Goal: Transaction & Acquisition: Obtain resource

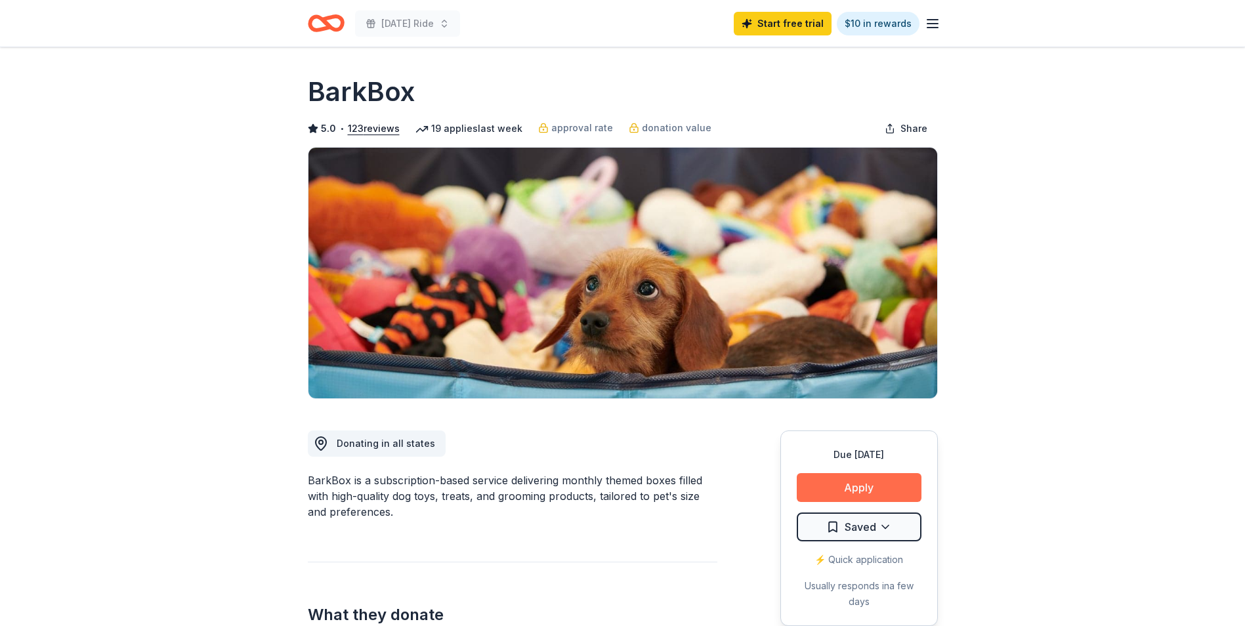
click at [892, 489] on button "Apply" at bounding box center [859, 487] width 125 height 29
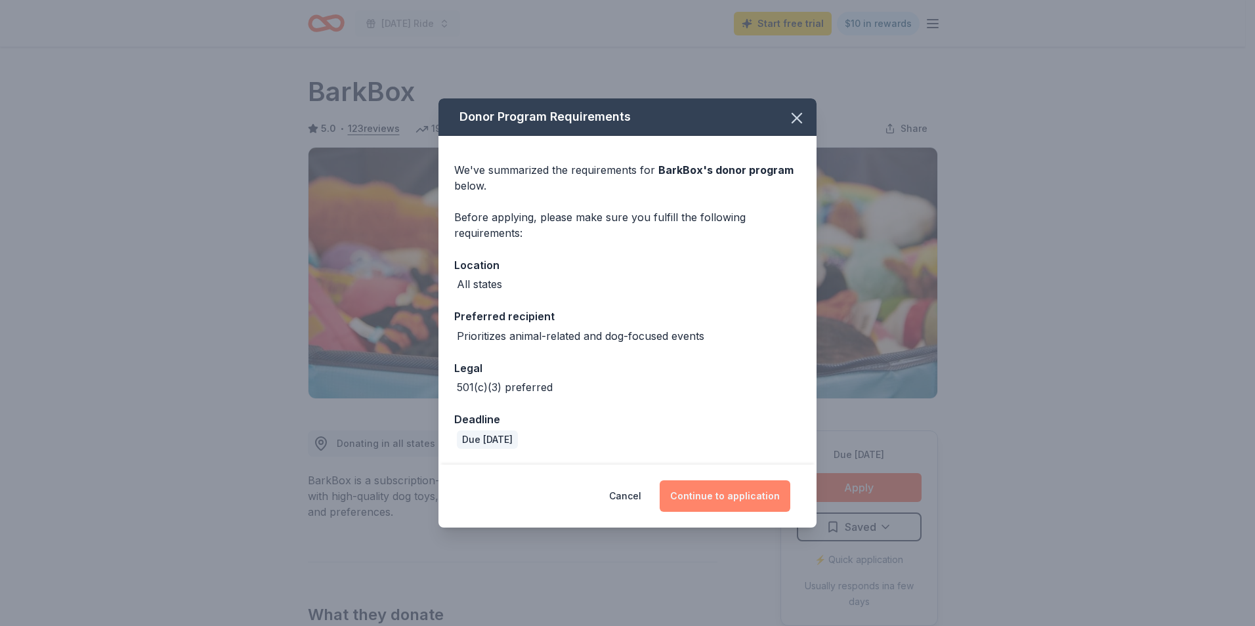
click at [717, 502] on button "Continue to application" at bounding box center [724, 495] width 131 height 31
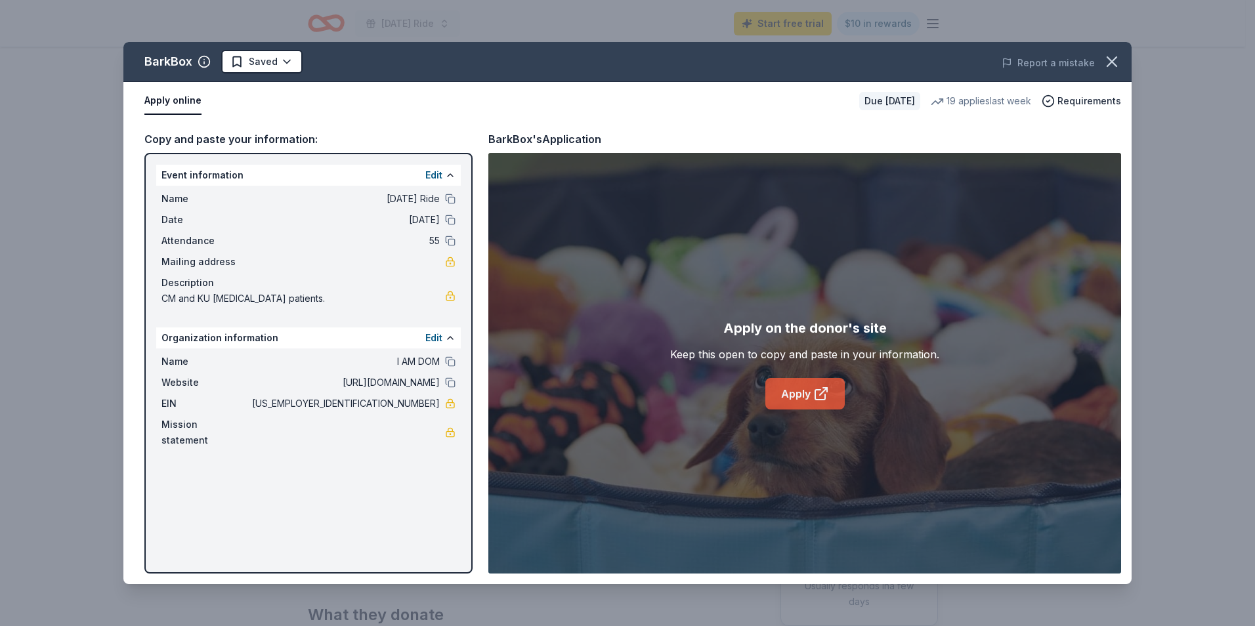
click at [812, 393] on link "Apply" at bounding box center [804, 393] width 79 height 31
click at [1117, 62] on icon "button" at bounding box center [1111, 61] width 18 height 18
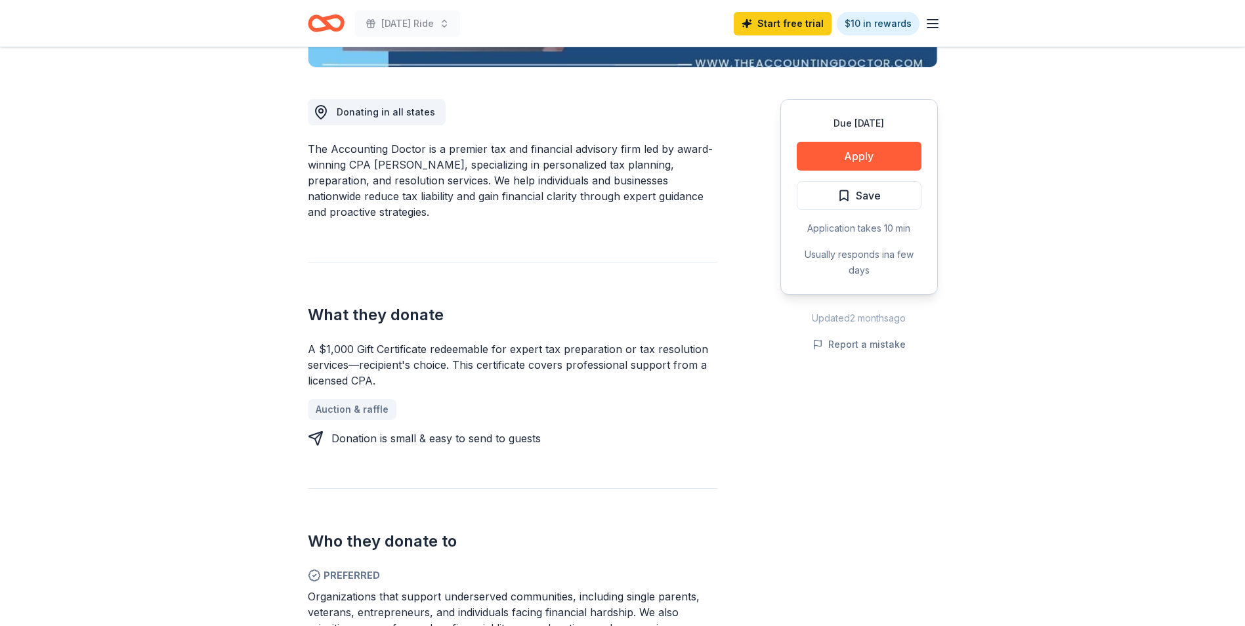
scroll to position [328, 0]
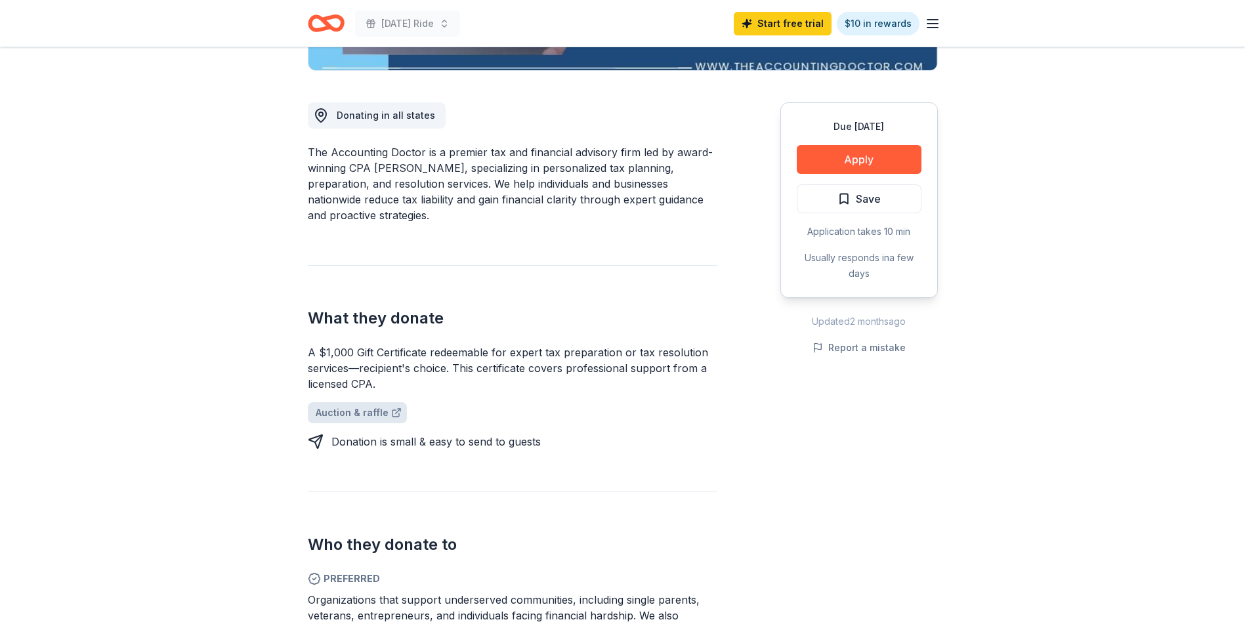
click at [335, 409] on link "Auction & raffle" at bounding box center [357, 412] width 99 height 21
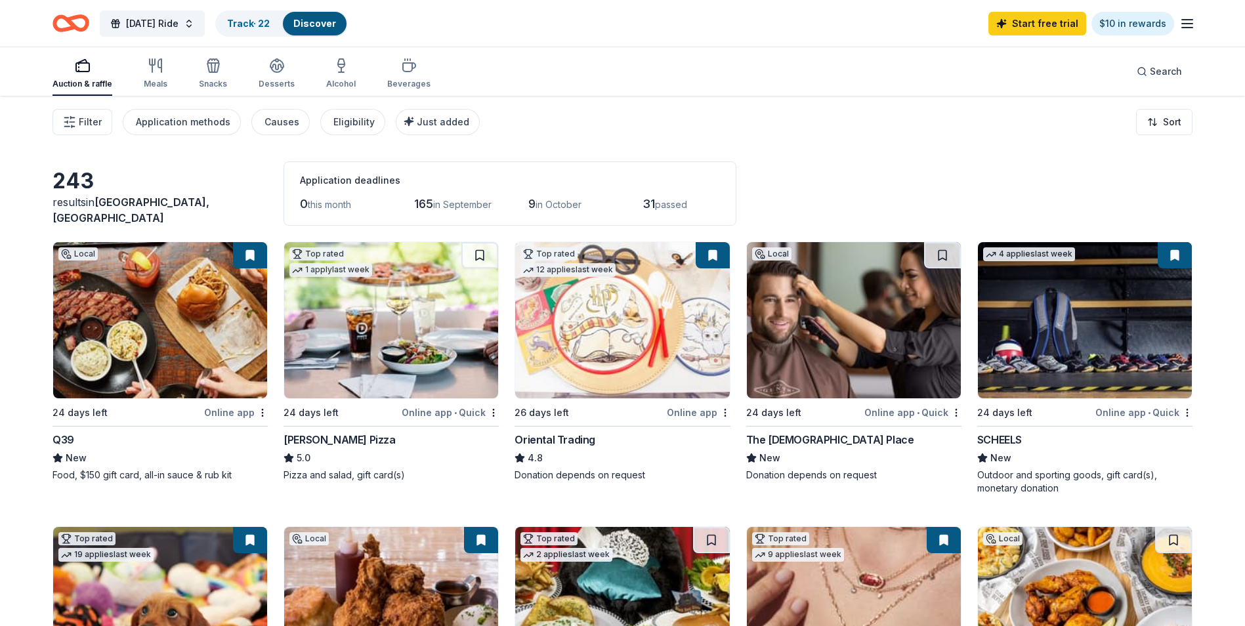
click at [314, 24] on link "Discover" at bounding box center [314, 23] width 43 height 11
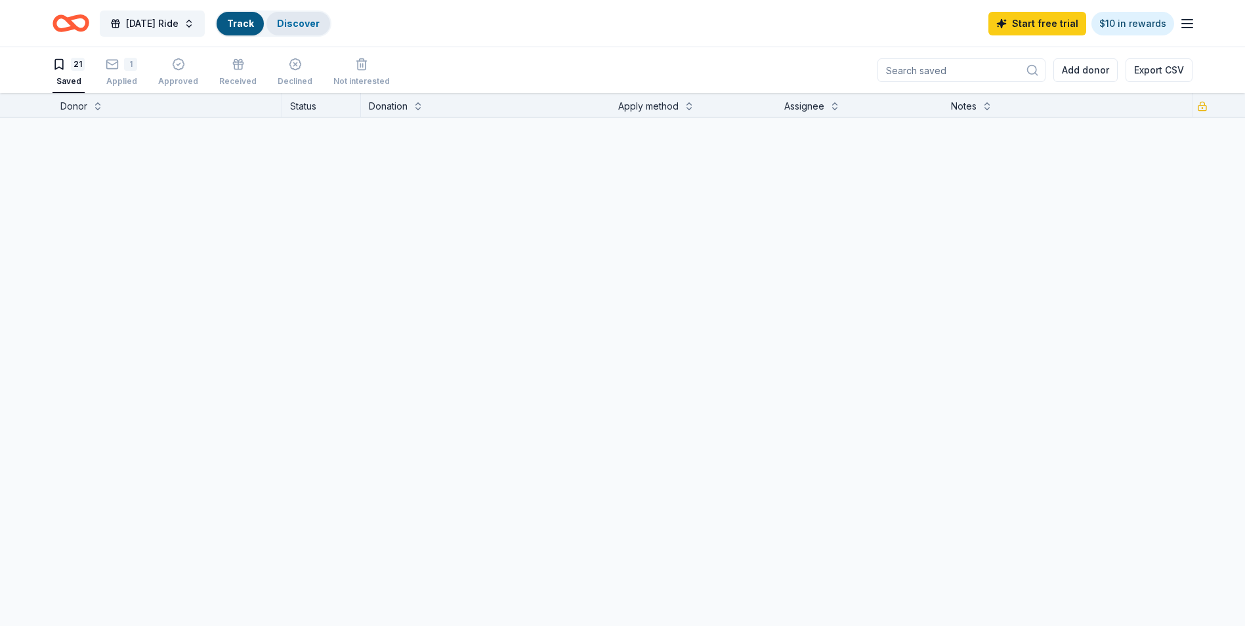
scroll to position [1, 0]
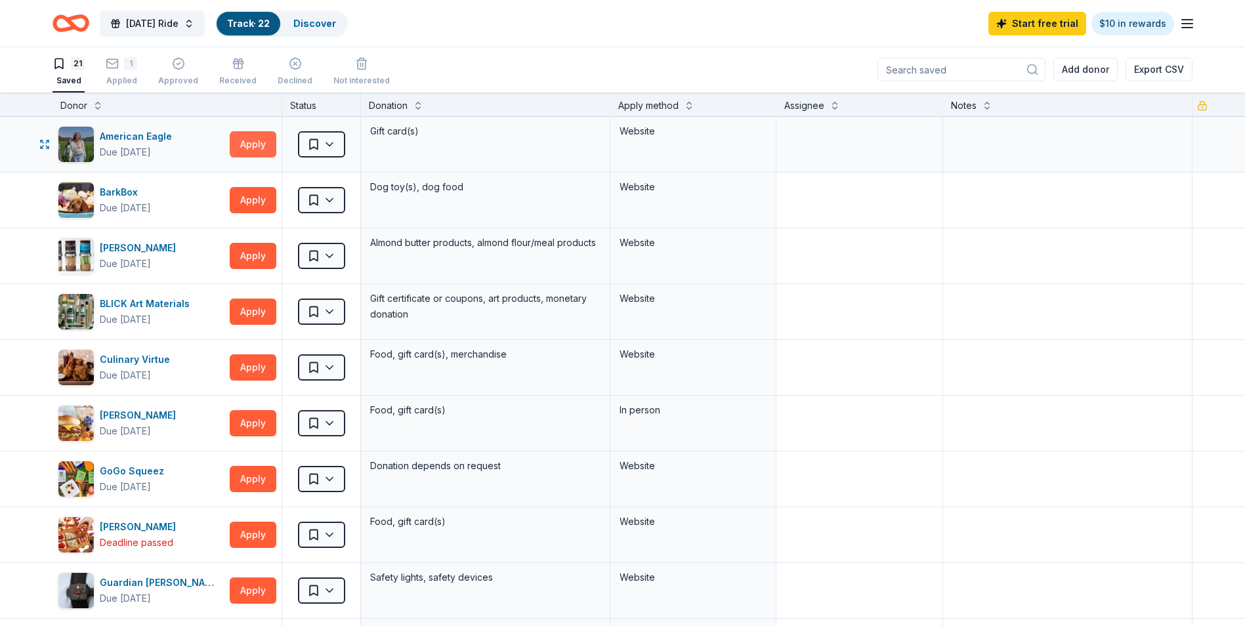
click at [246, 140] on button "Apply" at bounding box center [253, 144] width 47 height 26
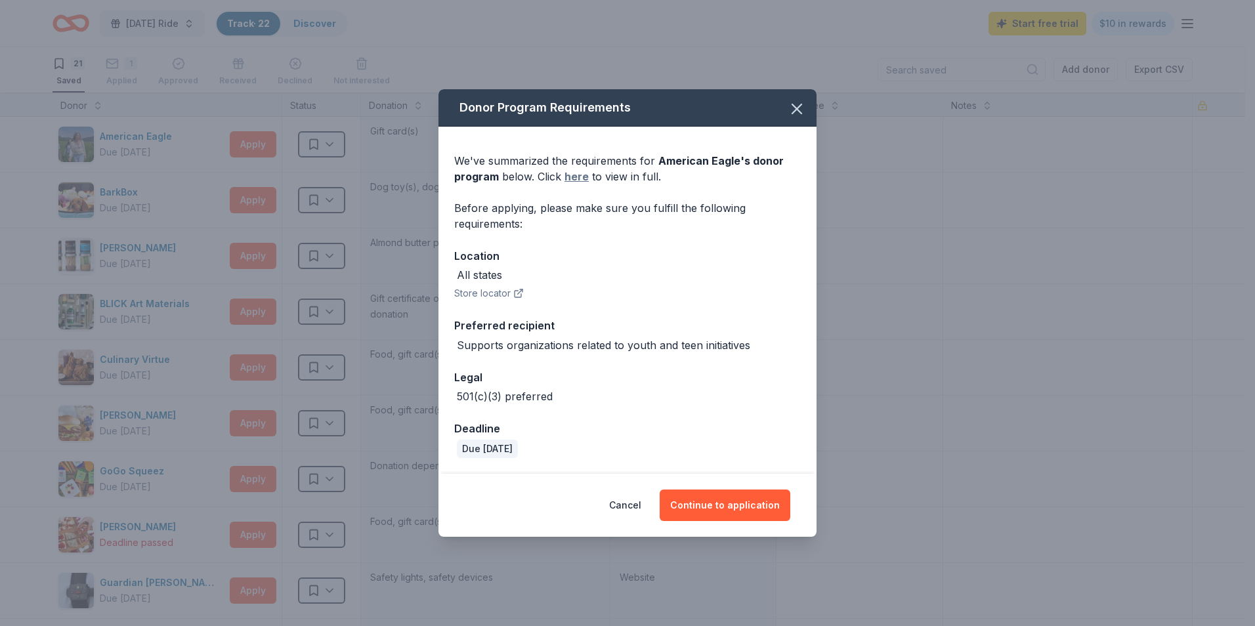
click at [575, 173] on link "here" at bounding box center [576, 177] width 24 height 16
click at [797, 107] on icon "button" at bounding box center [796, 109] width 18 height 18
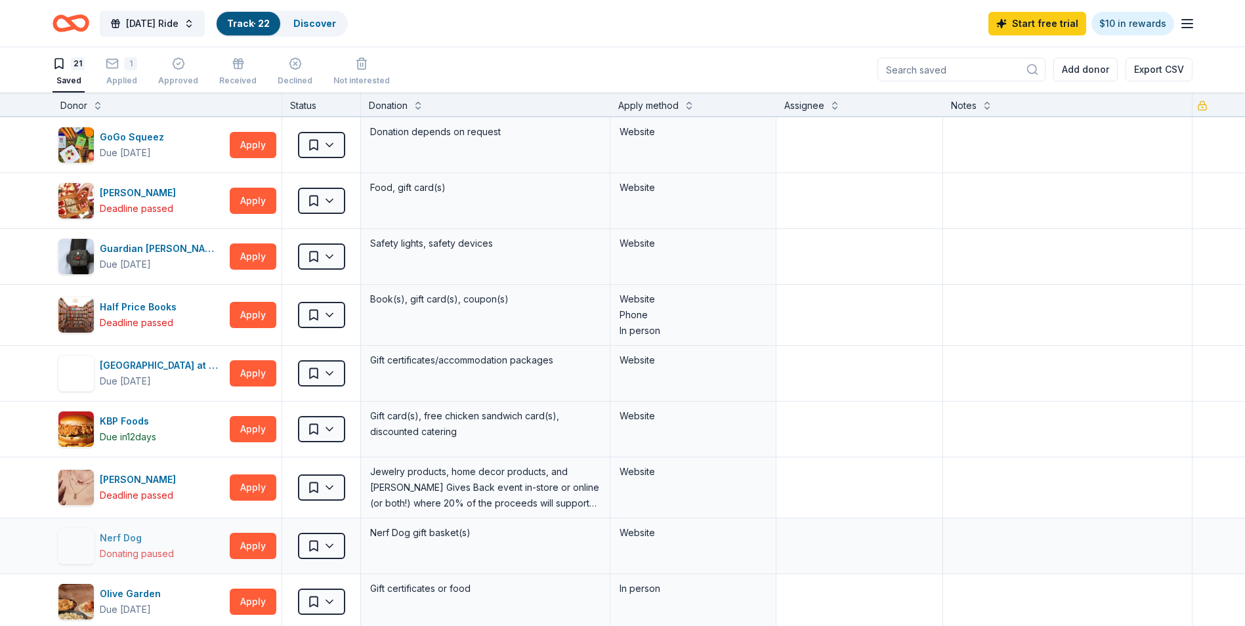
scroll to position [0, 0]
